Goal: Information Seeking & Learning: Check status

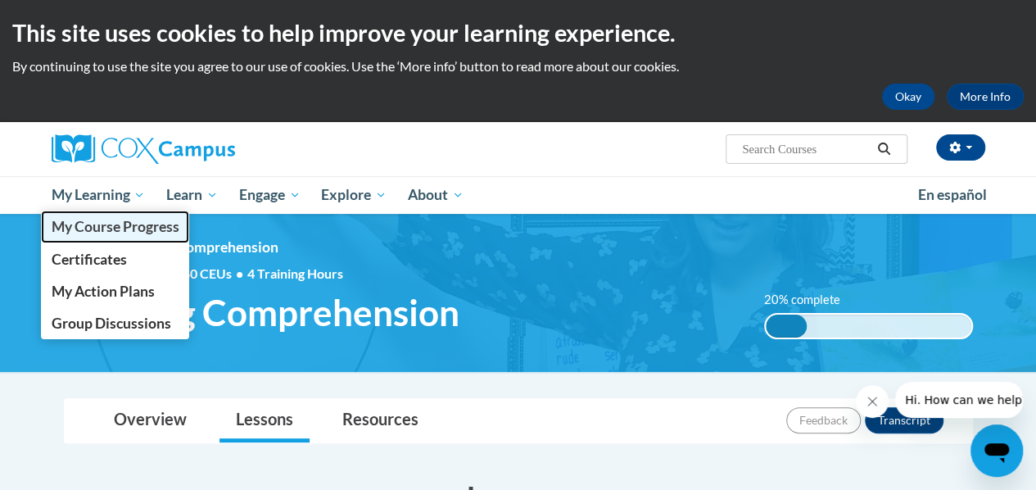
click at [97, 229] on span "My Course Progress" at bounding box center [115, 226] width 128 height 17
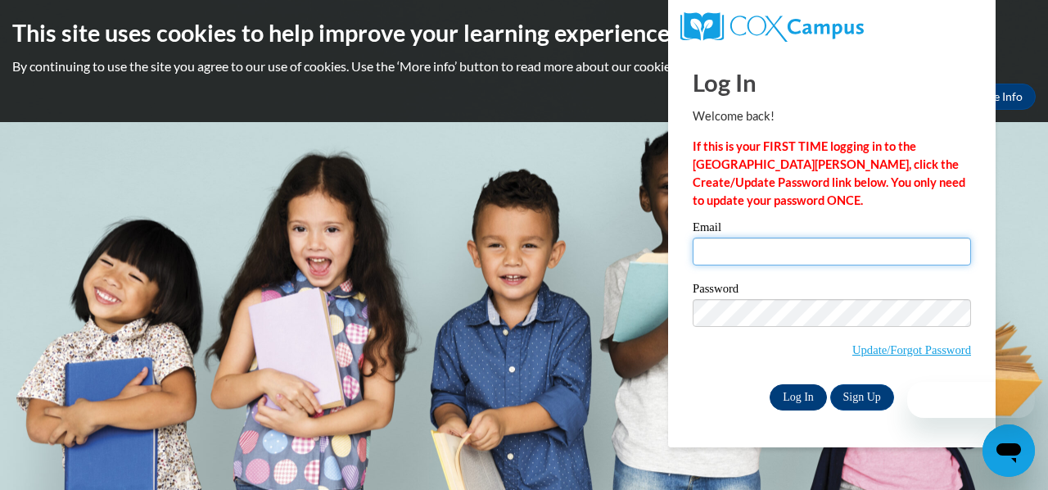
type input "kendra.wagner@rusd.org"
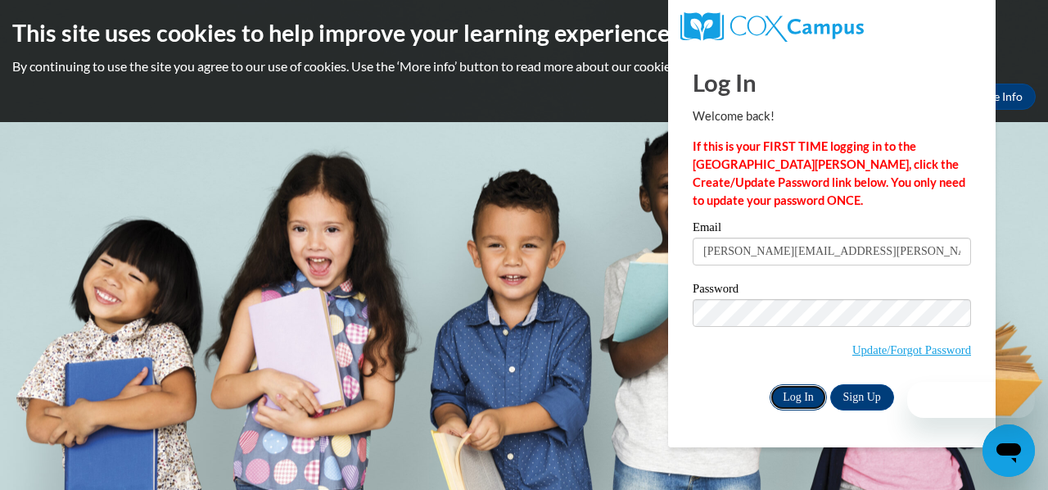
click at [803, 402] on input "Log In" at bounding box center [798, 397] width 57 height 26
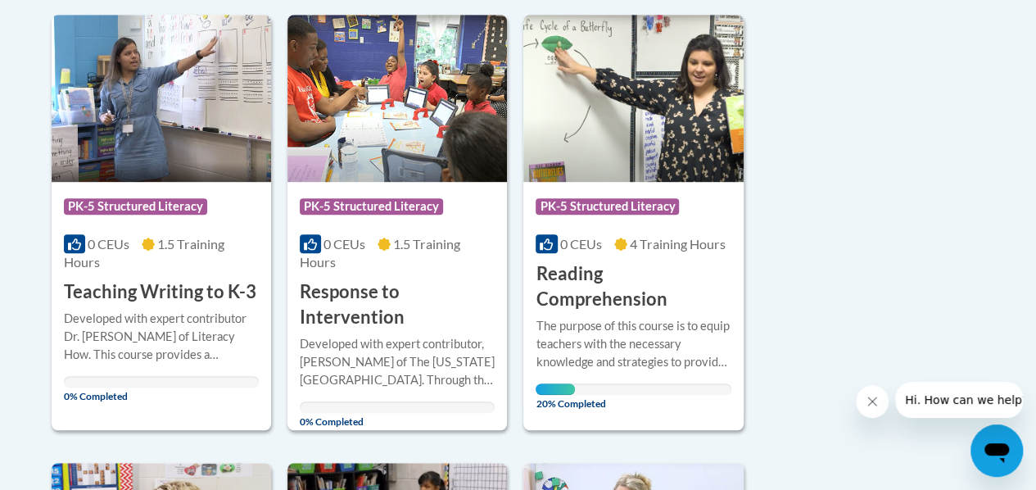
scroll to position [406, 0]
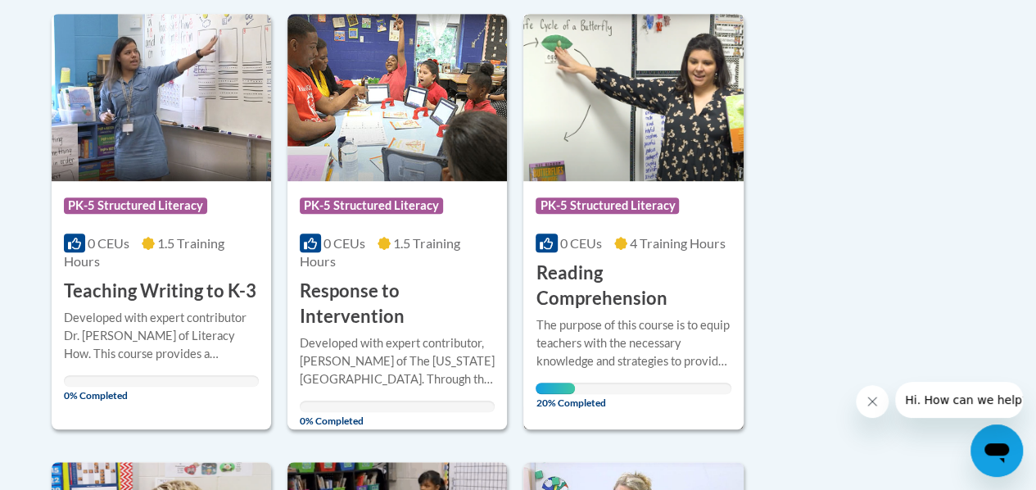
click at [608, 298] on h3 "Reading Comprehension" at bounding box center [633, 285] width 195 height 51
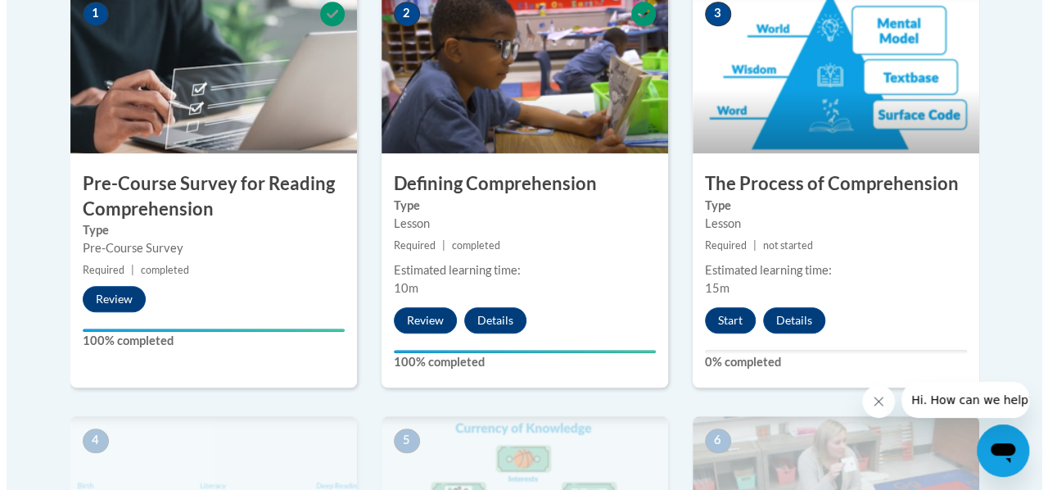
scroll to position [565, 0]
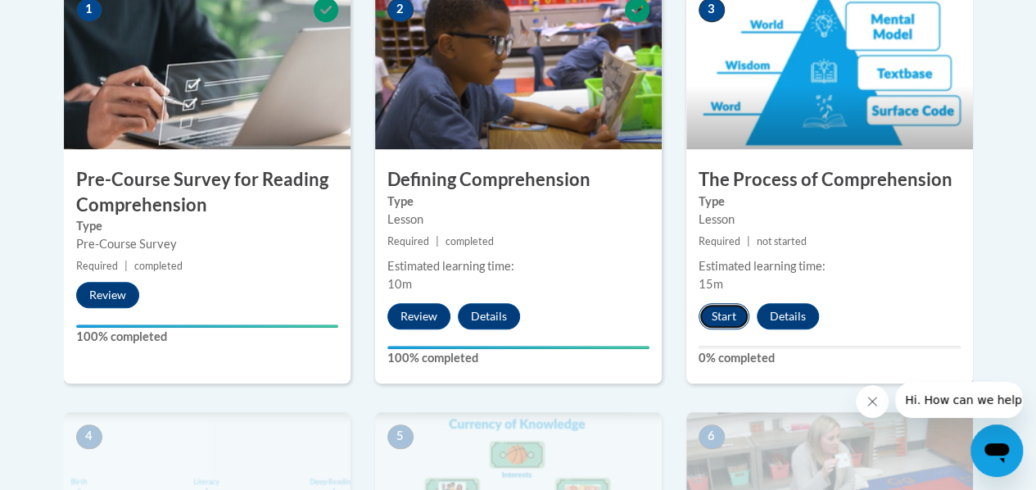
click at [719, 307] on button "Start" at bounding box center [724, 316] width 51 height 26
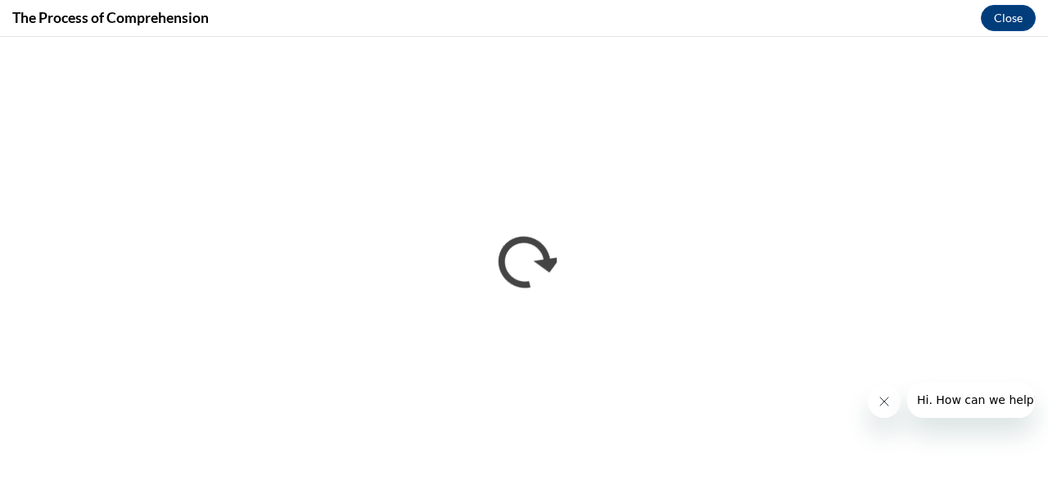
scroll to position [0, 0]
